Goal: Communication & Community: Answer question/provide support

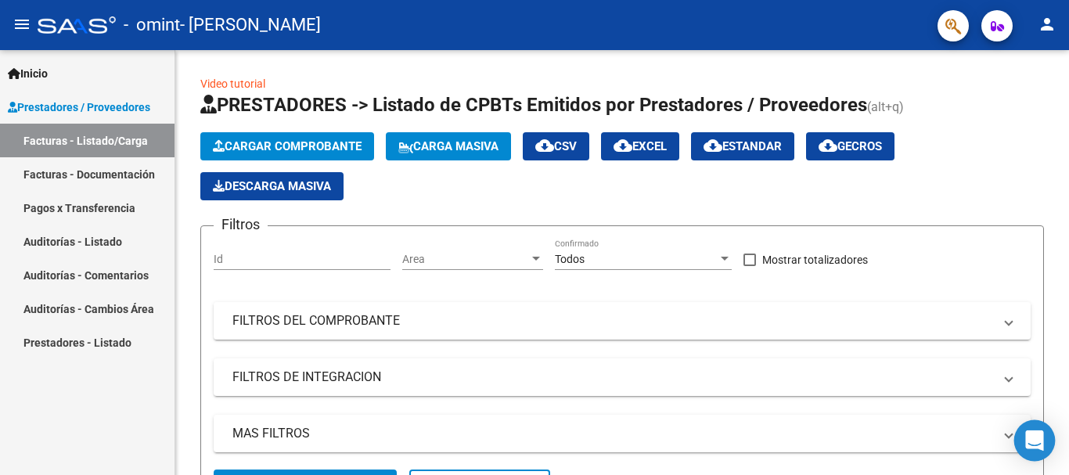
click at [1030, 441] on icon "Open Intercom Messenger" at bounding box center [1034, 440] width 18 height 20
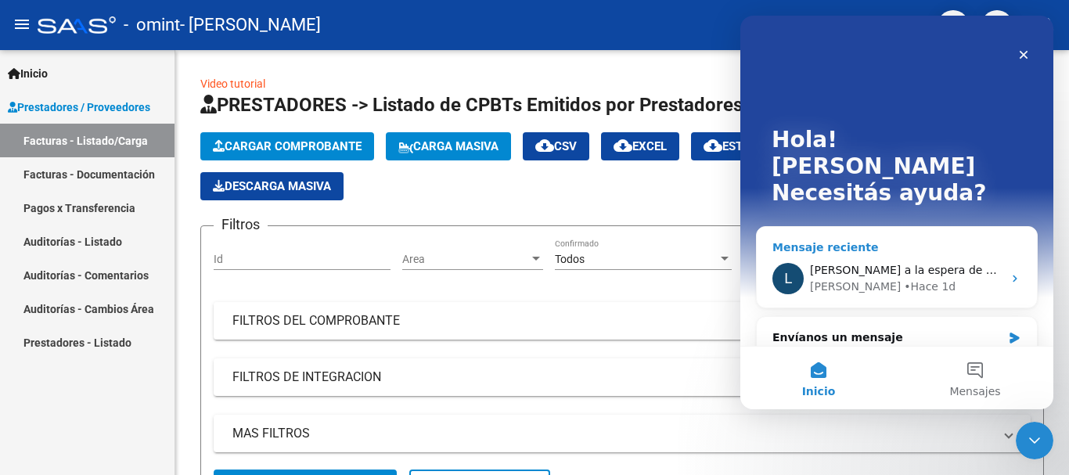
click at [921, 264] on span "[PERSON_NAME] a la espera de sus comentarios" at bounding box center [943, 270] width 266 height 13
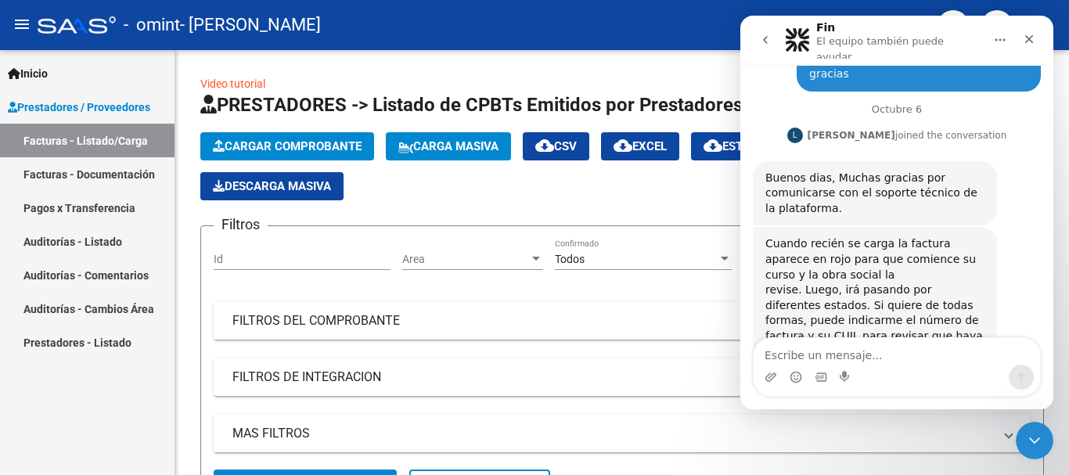
scroll to position [798, 0]
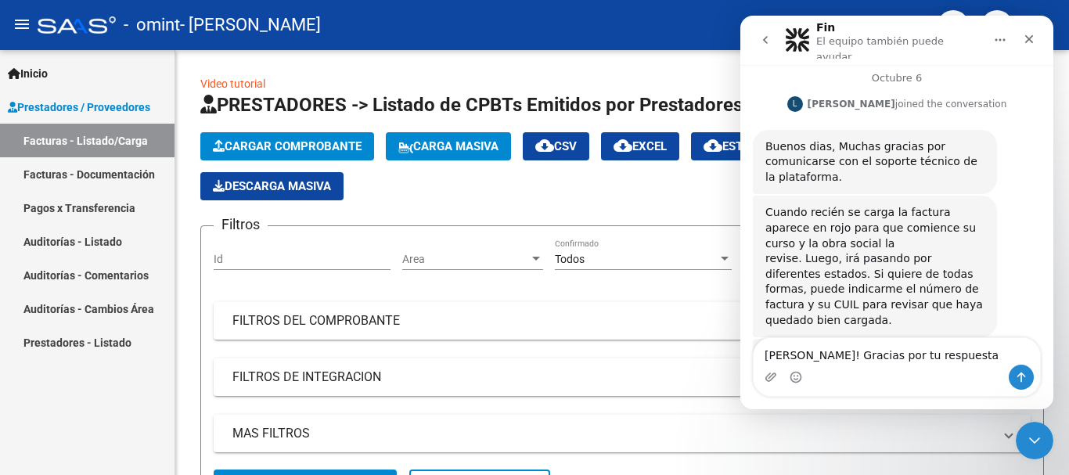
type textarea "[PERSON_NAME]! Gracias por tu respuesta"
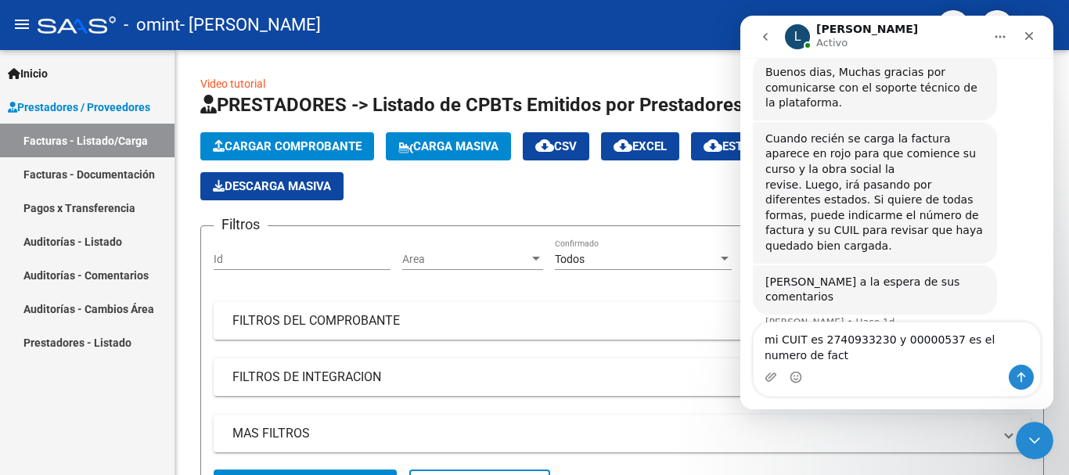
scroll to position [881, 0]
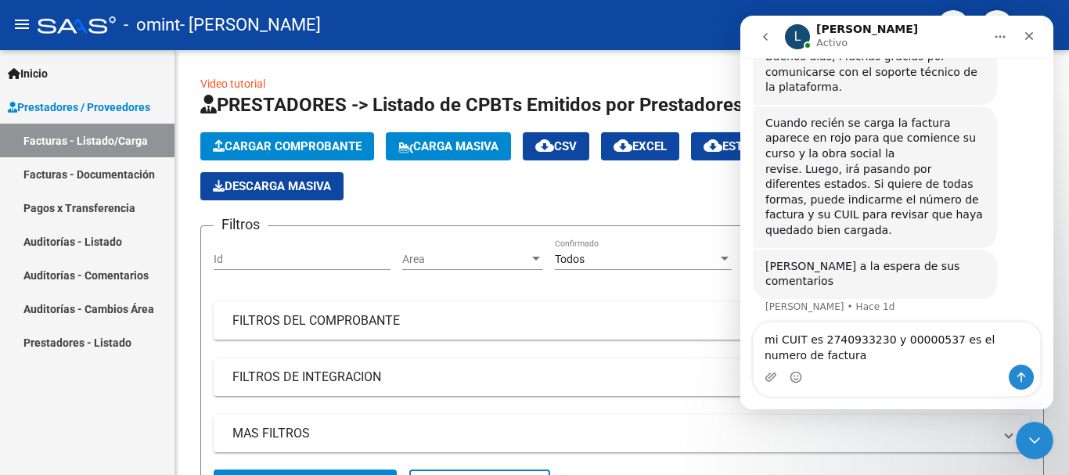
type textarea "mi CUIT es 2740933230 y 00000537 es el numero de factura"
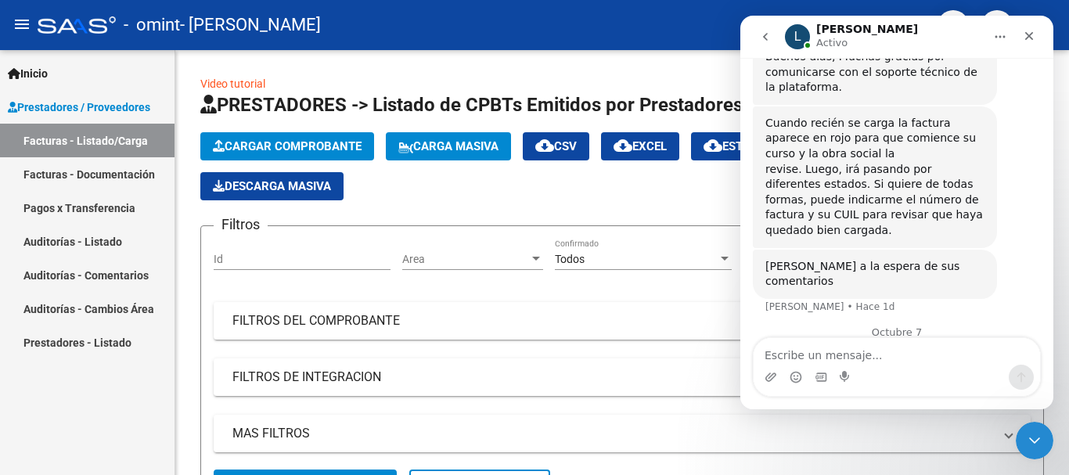
scroll to position [917, 0]
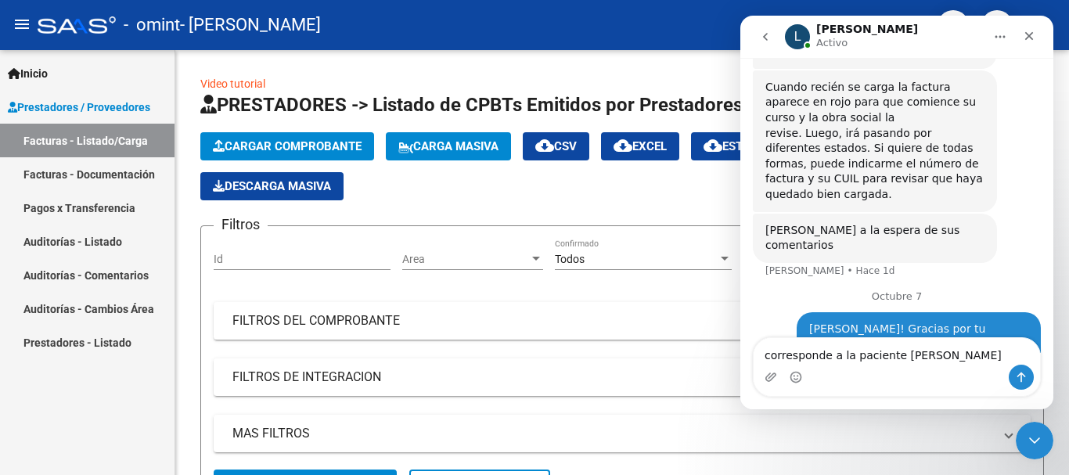
type textarea "corresponde a la paciente [PERSON_NAME]"
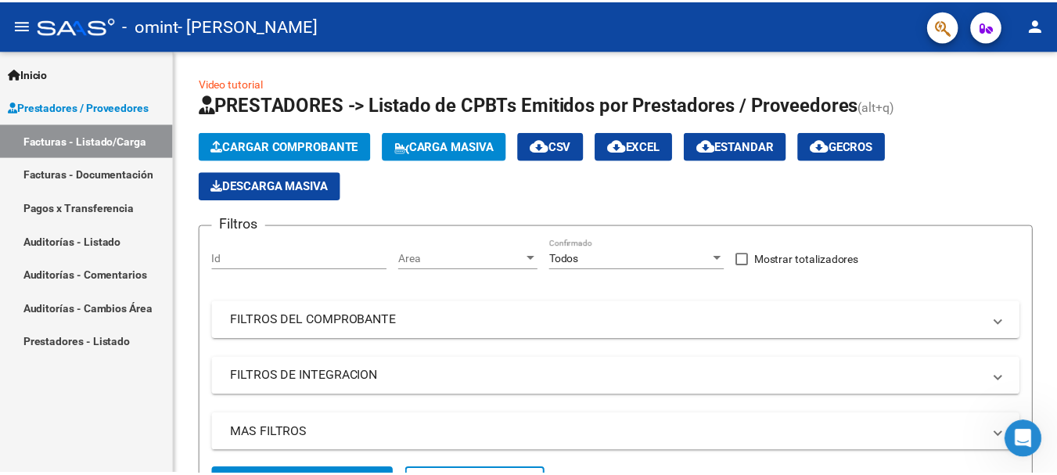
scroll to position [952, 0]
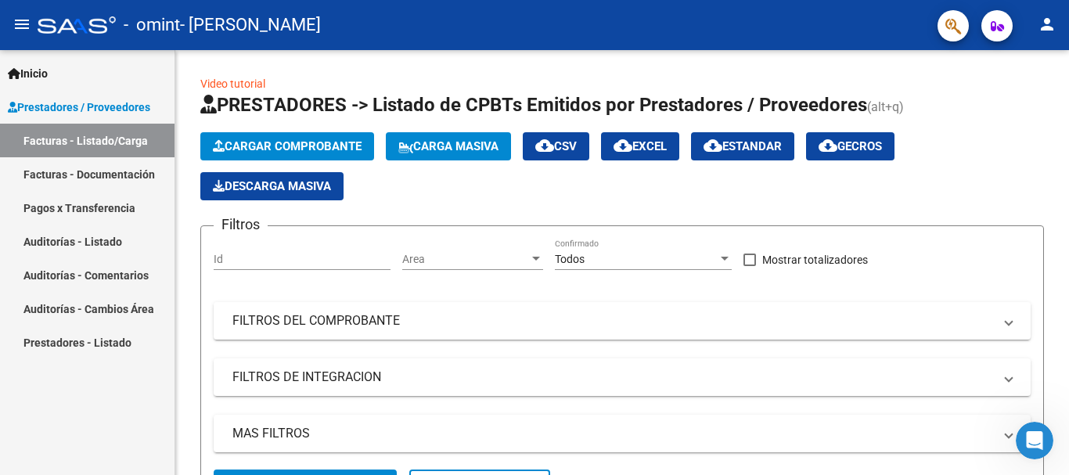
click at [1040, 21] on mat-icon "person" at bounding box center [1047, 24] width 19 height 19
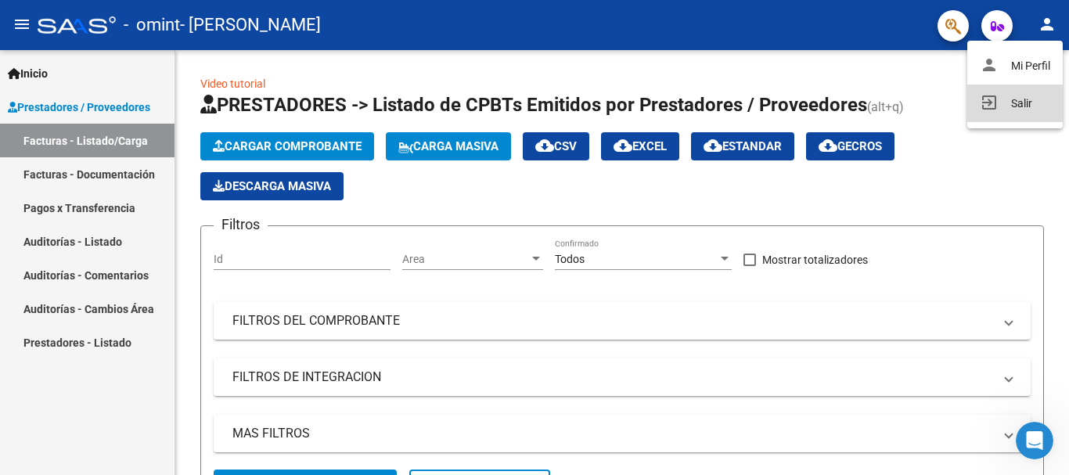
click at [1010, 103] on button "exit_to_app Salir" at bounding box center [1014, 104] width 95 height 38
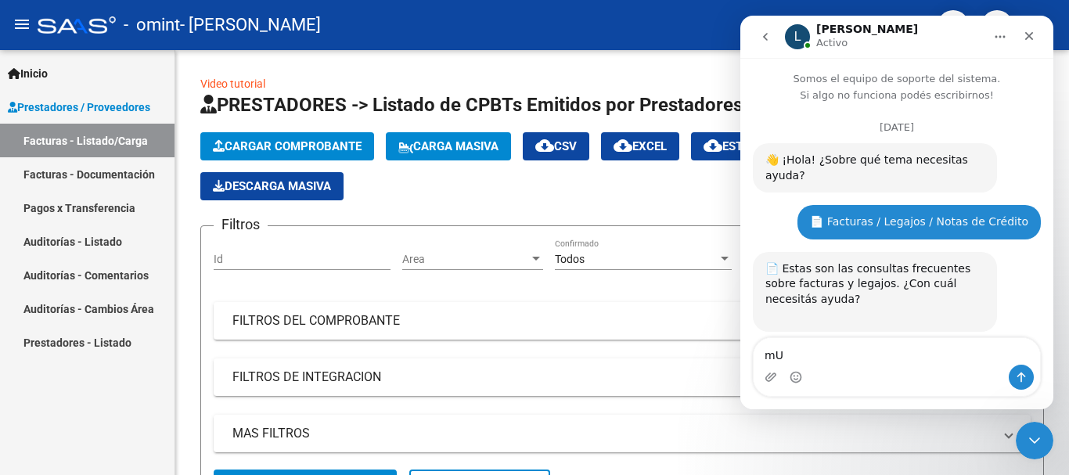
type textarea "m"
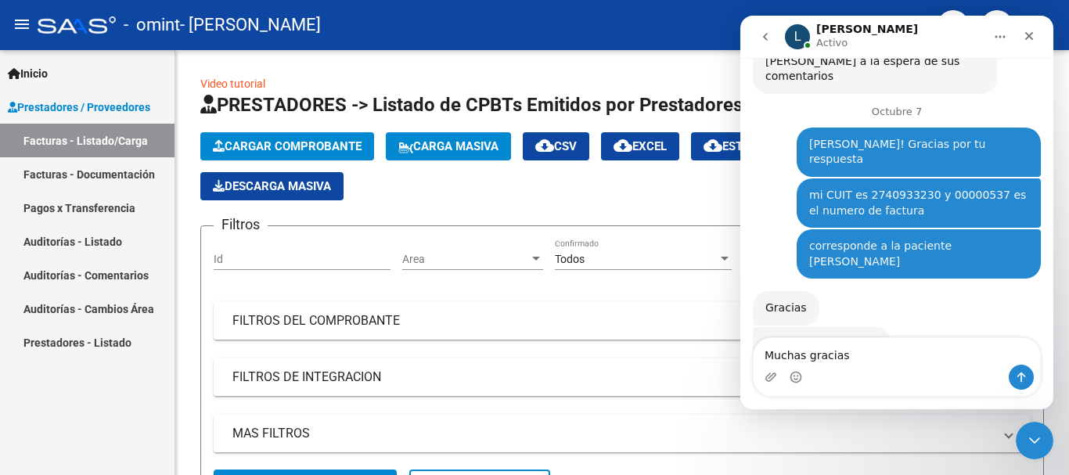
type textarea "Muchas gracias!"
